Goal: Information Seeking & Learning: Find specific fact

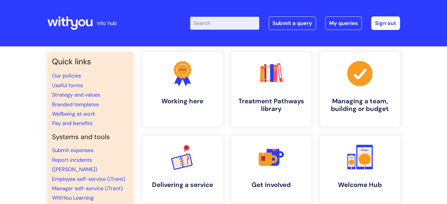
click at [217, 25] on input "Enter your search term here..." at bounding box center [224, 23] width 69 height 13
type input "car details"
click button "Search" at bounding box center [0, 0] width 0 height 0
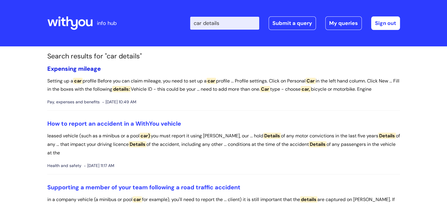
click at [73, 69] on link "Expensing mileage" at bounding box center [73, 69] width 53 height 8
